Goal: Entertainment & Leisure: Browse casually

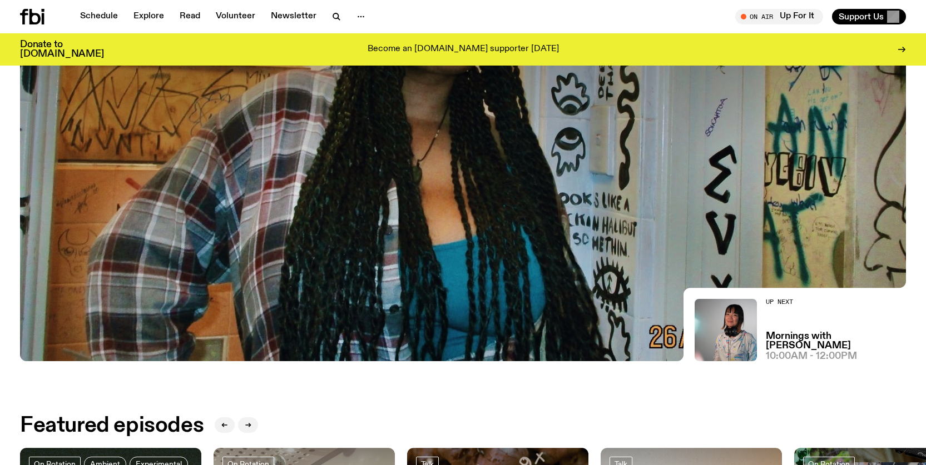
scroll to position [214, 0]
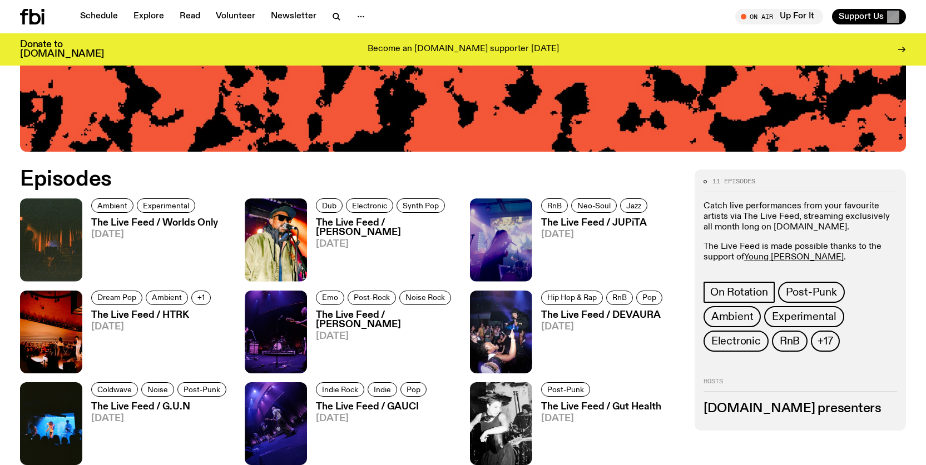
scroll to position [484, 0]
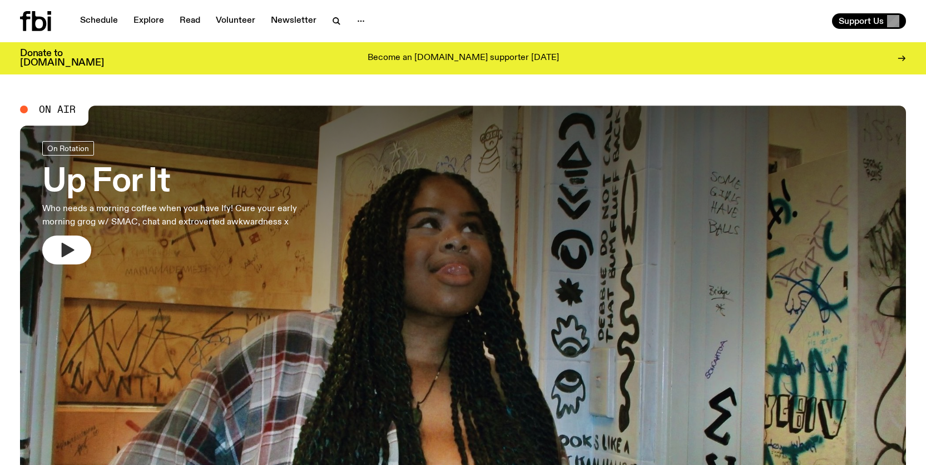
click at [66, 248] on icon "button" at bounding box center [68, 250] width 13 height 14
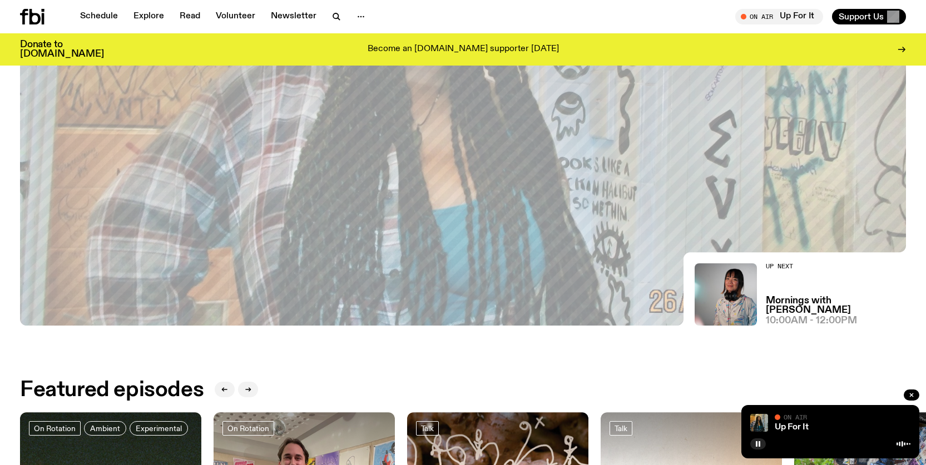
scroll to position [102, 0]
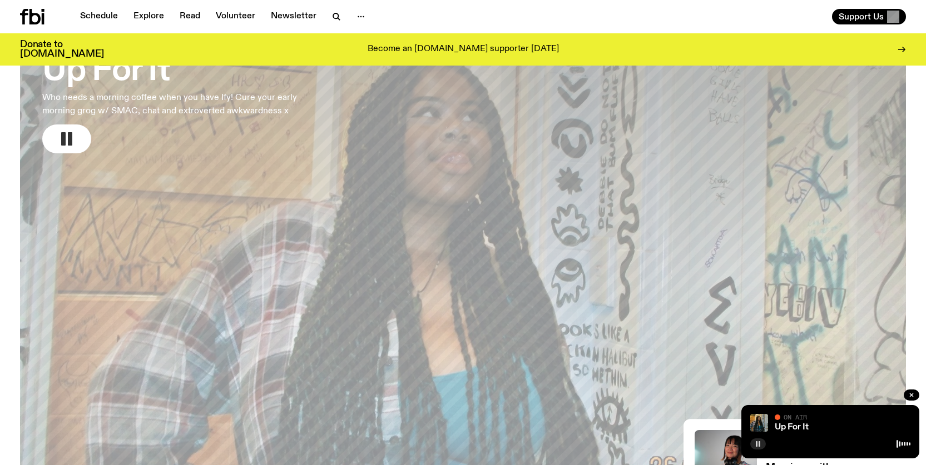
click at [759, 441] on icon "button" at bounding box center [757, 444] width 7 height 7
